Goal: Information Seeking & Learning: Understand process/instructions

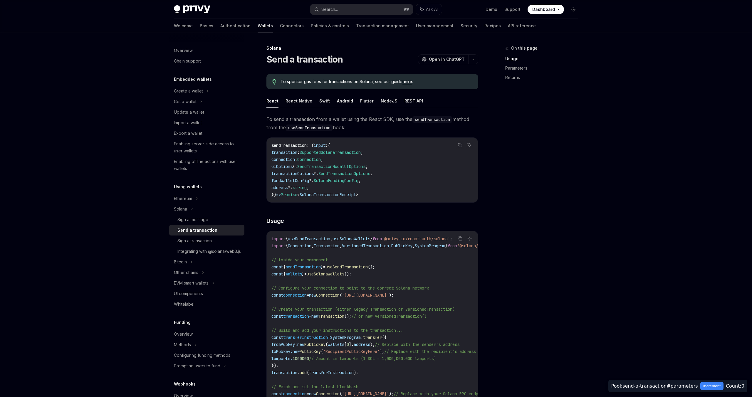
type textarea "*"
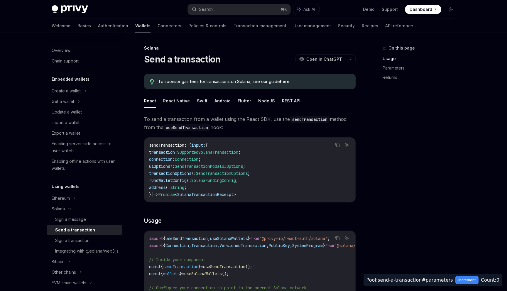
click at [410, 102] on div "On this page Usage Parameters Returns" at bounding box center [415, 168] width 89 height 247
